Goal: Task Accomplishment & Management: Use online tool/utility

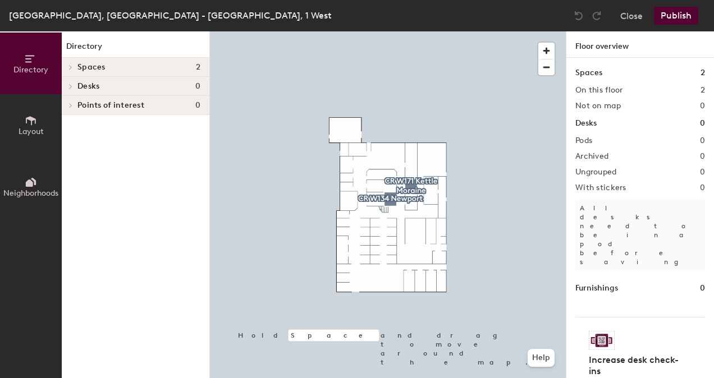
click at [25, 117] on icon at bounding box center [31, 121] width 12 height 12
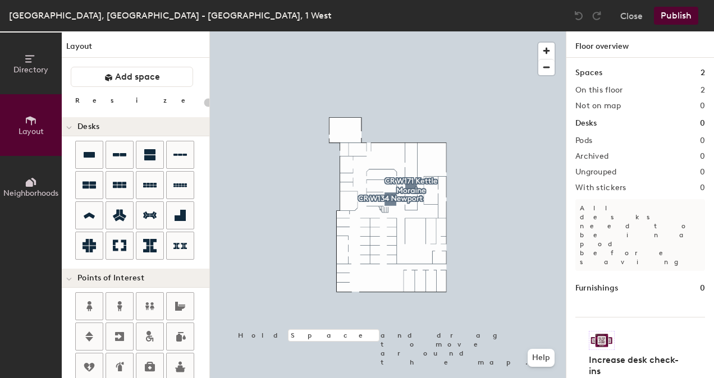
click at [31, 121] on icon at bounding box center [31, 120] width 10 height 9
click at [548, 51] on span "button" at bounding box center [546, 51] width 16 height 16
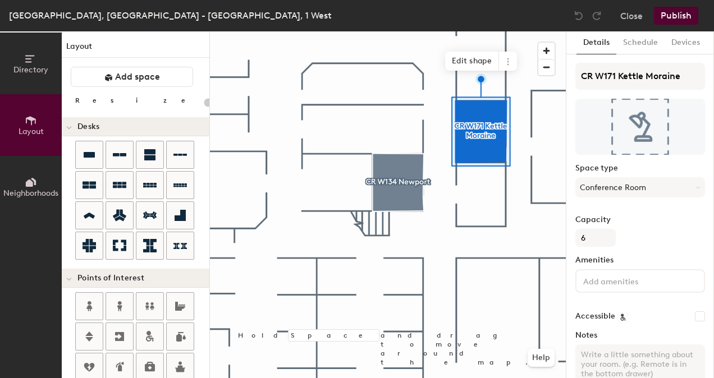
type input "20"
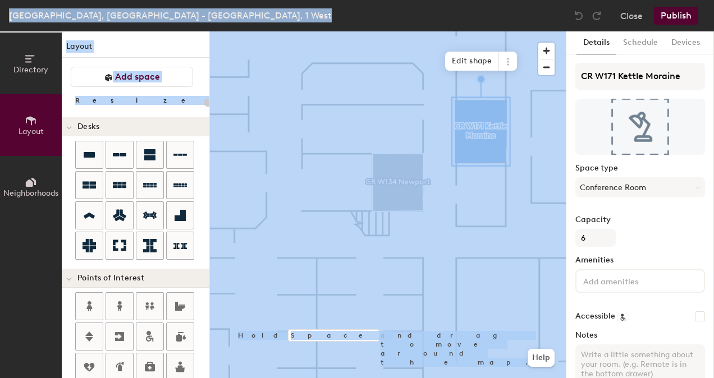
drag, startPoint x: 713, startPoint y: 131, endPoint x: 713, endPoint y: 165, distance: 33.7
click at [713, 165] on html "Skip navigation Schedule Office People Analytics Visits Deliveries Services Man…" at bounding box center [357, 189] width 714 height 378
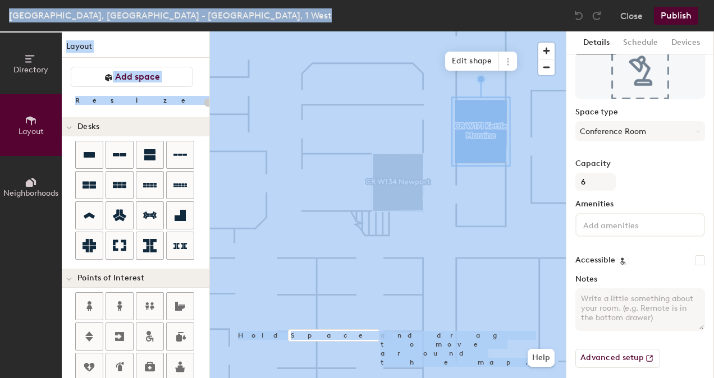
scroll to position [63, 0]
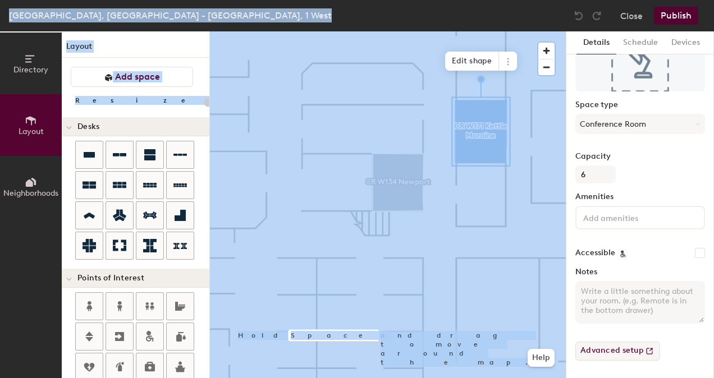
click at [626, 344] on button "Advanced setup" at bounding box center [617, 351] width 85 height 19
